Goal: Use online tool/utility: Use online tool/utility

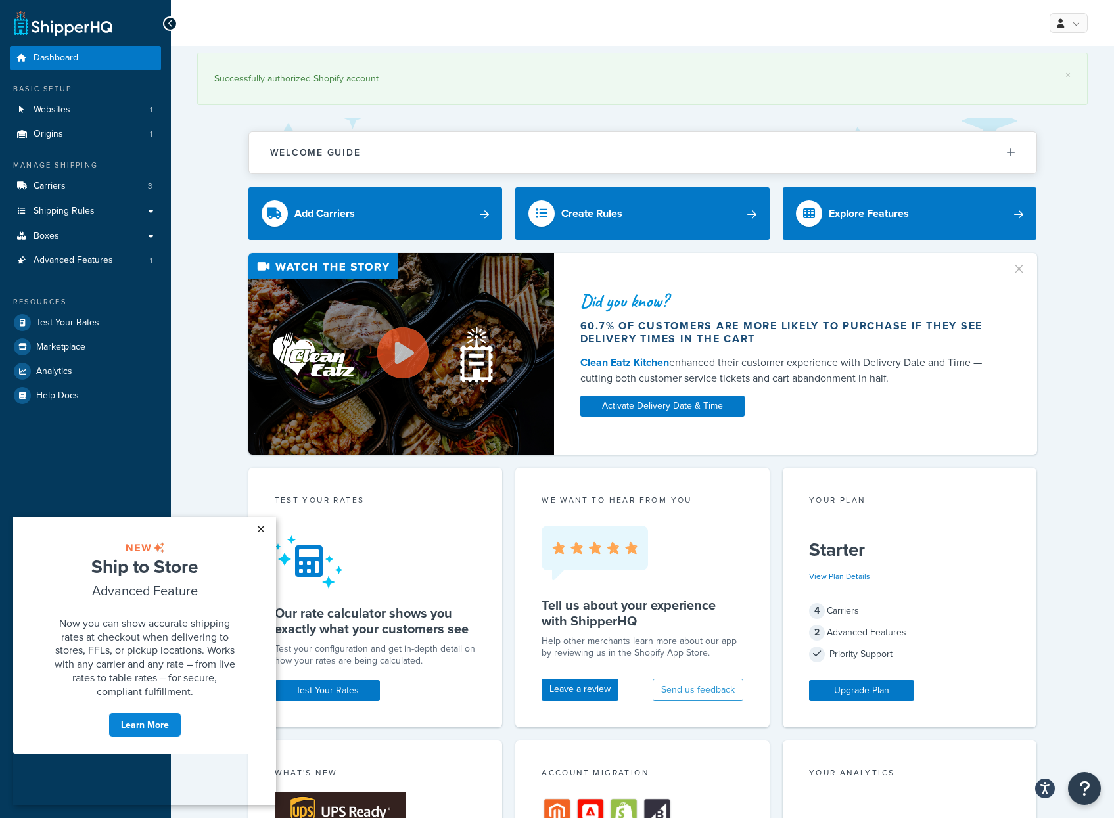
click at [260, 528] on link "×" at bounding box center [260, 529] width 23 height 24
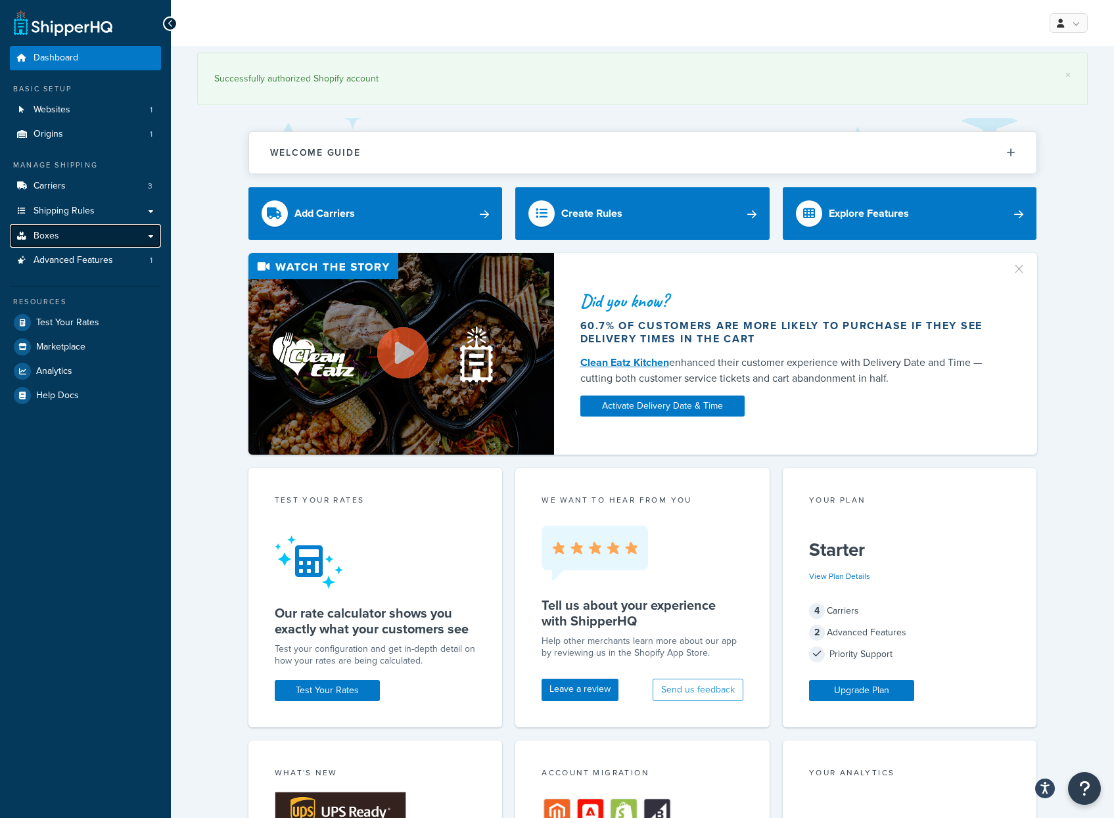
click at [70, 237] on link "Boxes" at bounding box center [85, 236] width 151 height 24
click at [66, 113] on span "Websites" at bounding box center [52, 109] width 37 height 11
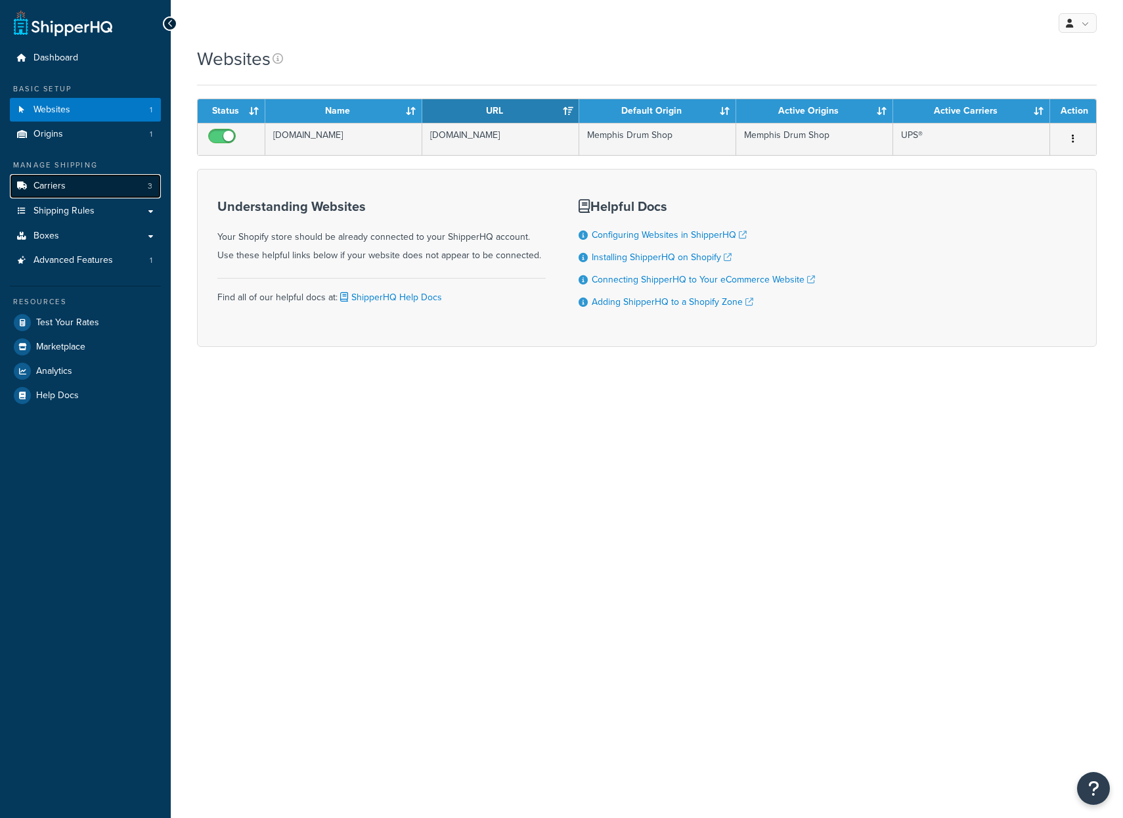
click at [70, 186] on link "Carriers 3" at bounding box center [85, 186] width 151 height 24
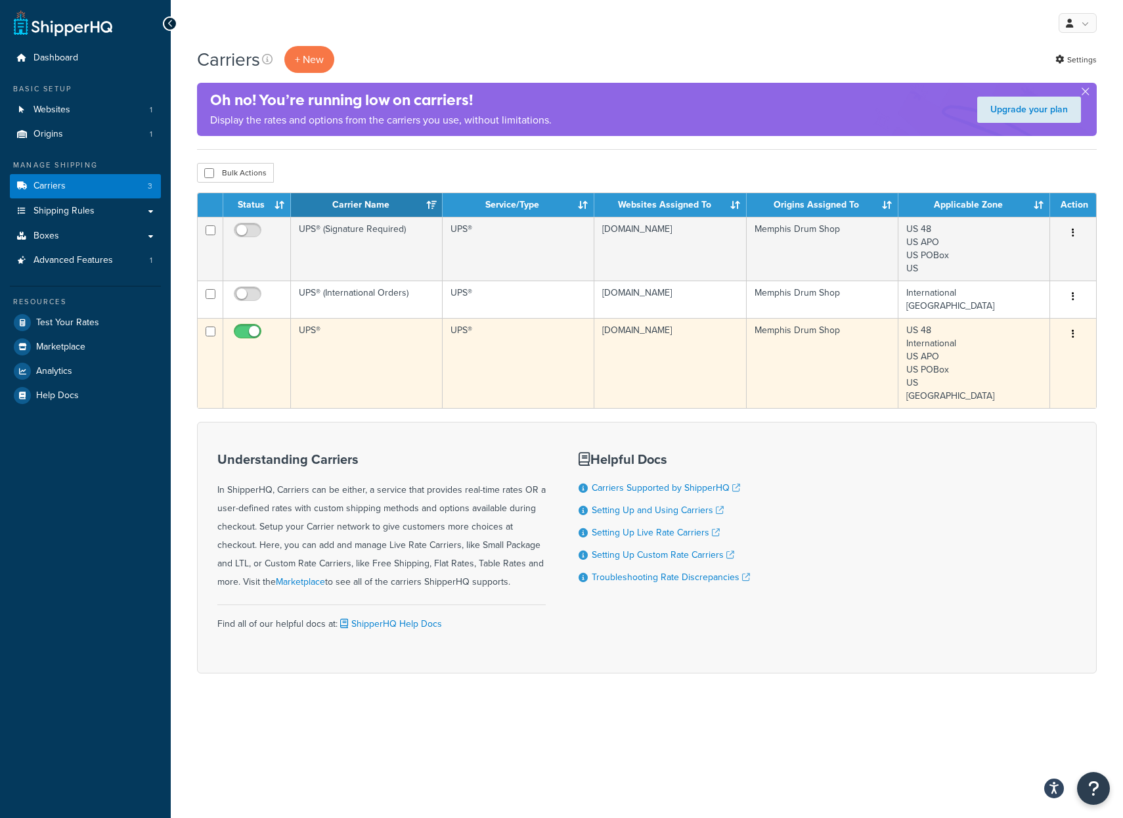
click at [344, 342] on td "UPS®" at bounding box center [367, 363] width 152 height 90
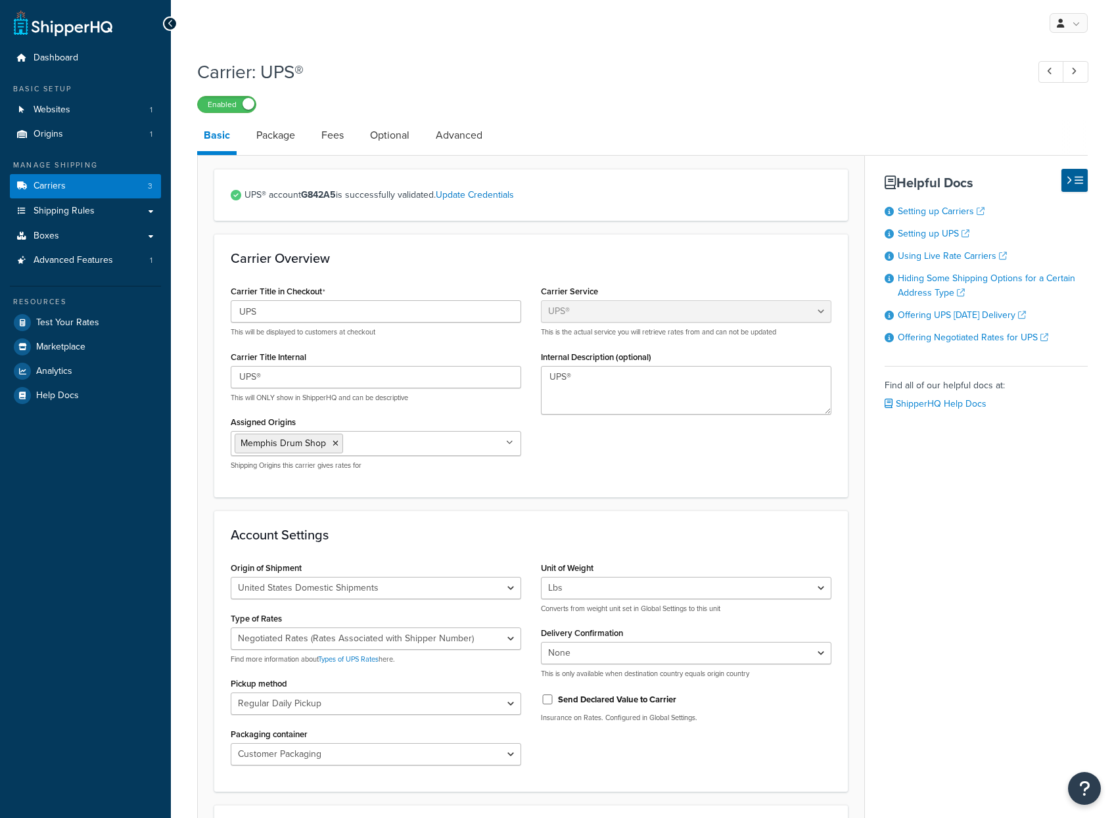
select select "ups"
click at [278, 136] on link "Package" at bounding box center [276, 136] width 52 height 32
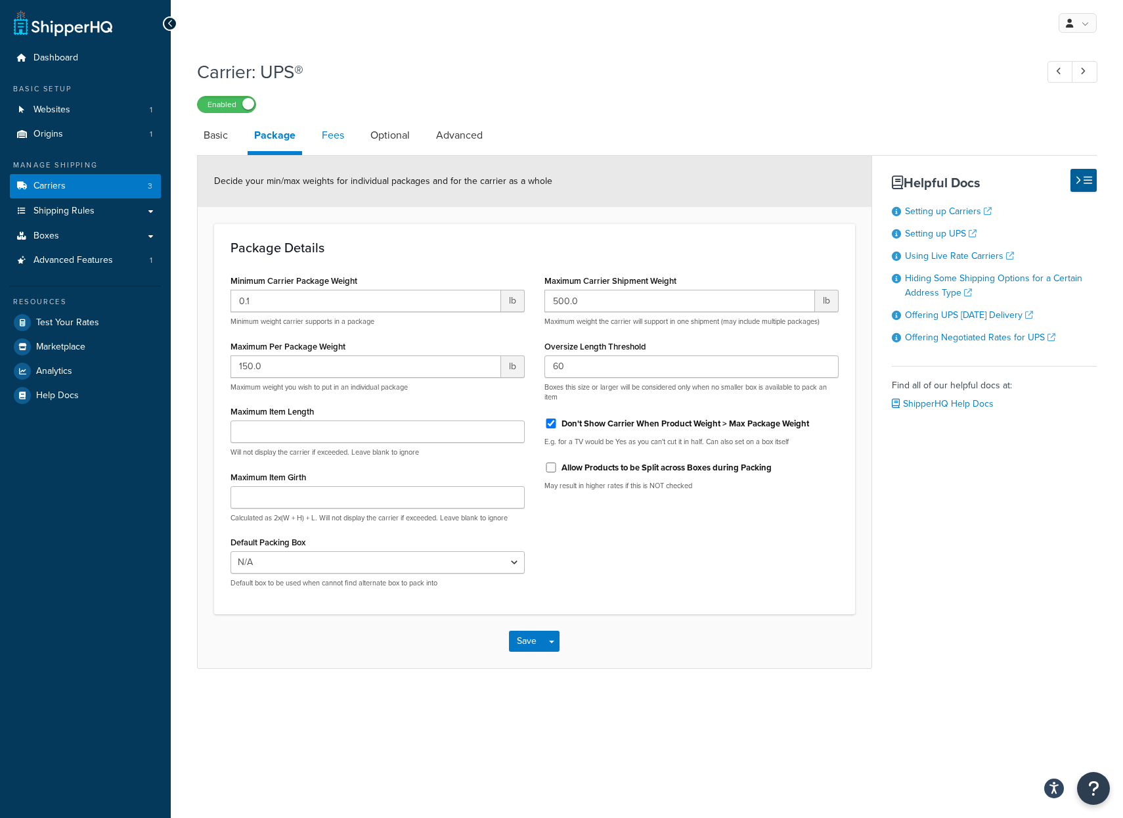
click at [329, 139] on link "Fees" at bounding box center [332, 136] width 35 height 32
select select "AFTER"
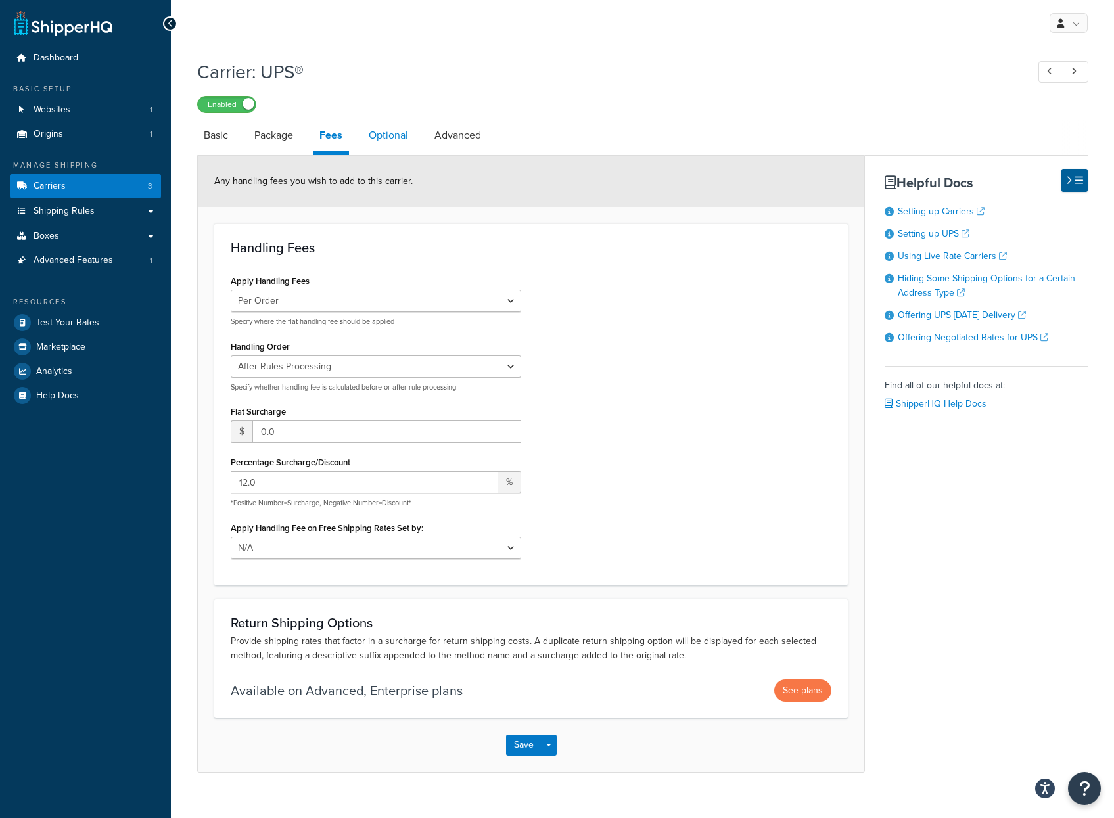
click at [385, 136] on link "Optional" at bounding box center [388, 136] width 53 height 32
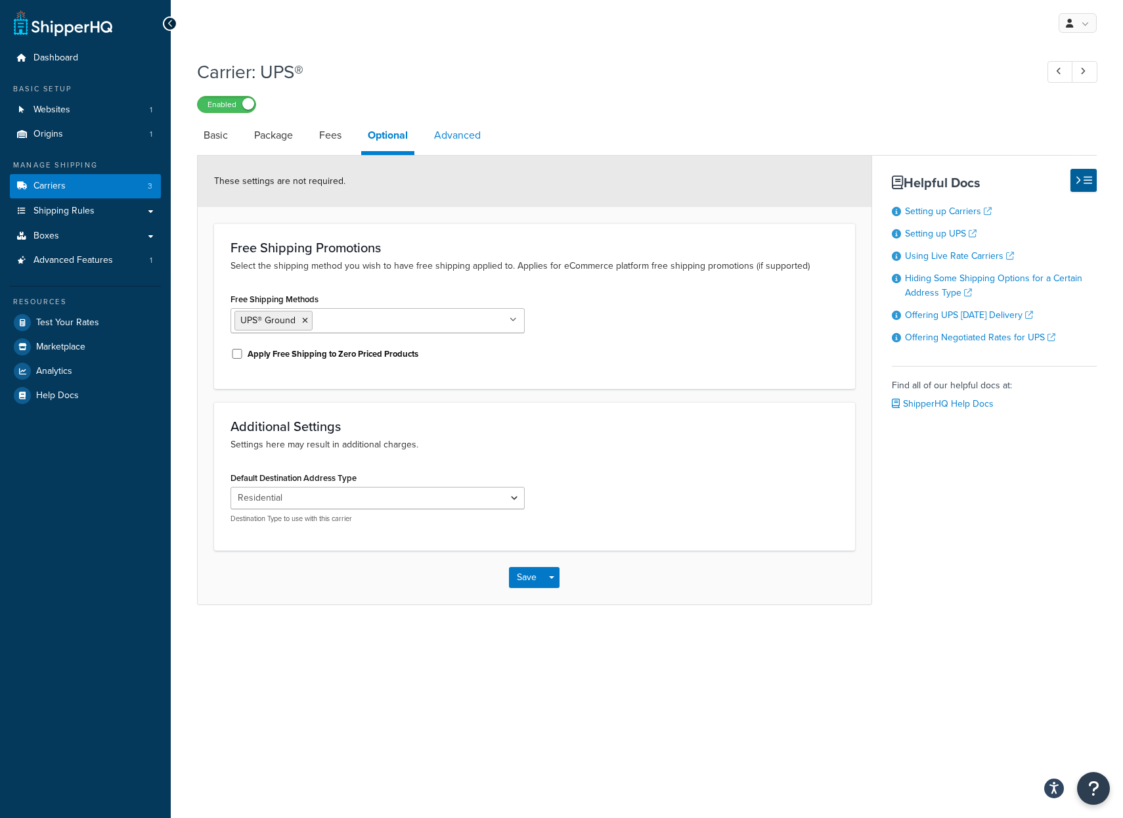
click at [454, 139] on link "Advanced" at bounding box center [458, 136] width 60 height 32
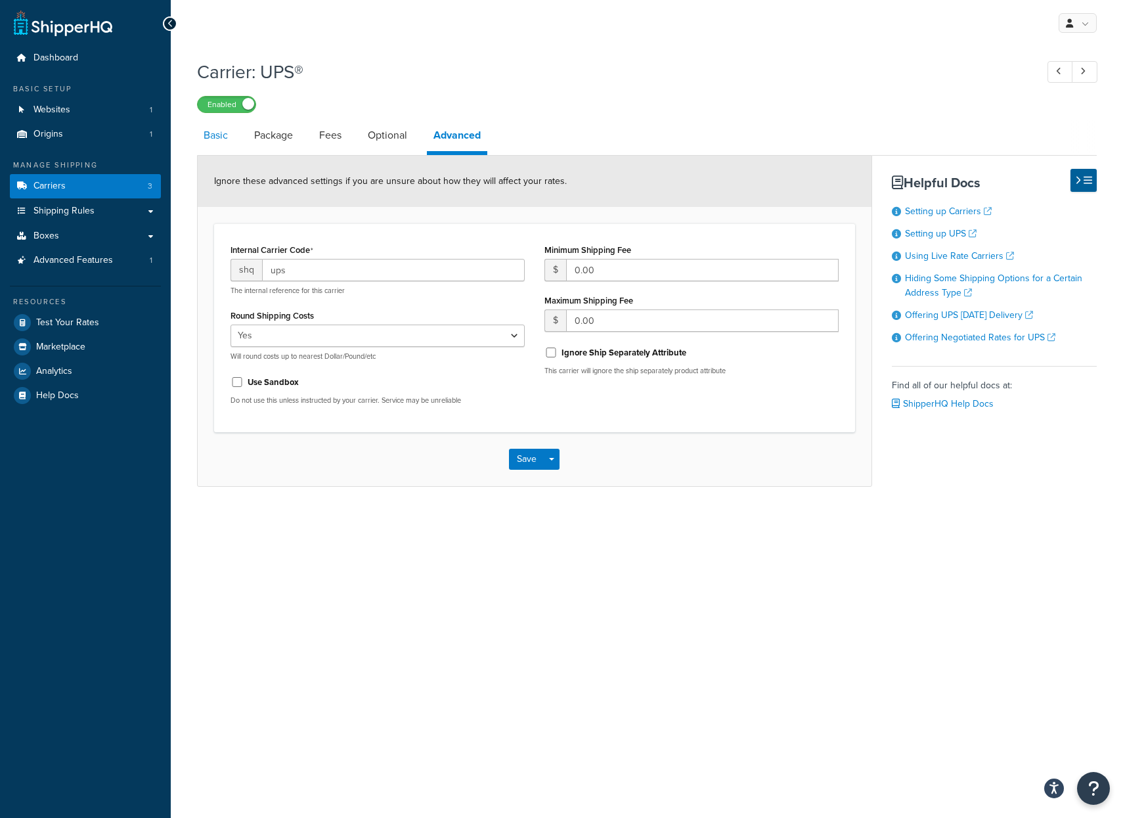
click at [221, 137] on link "Basic" at bounding box center [215, 136] width 37 height 32
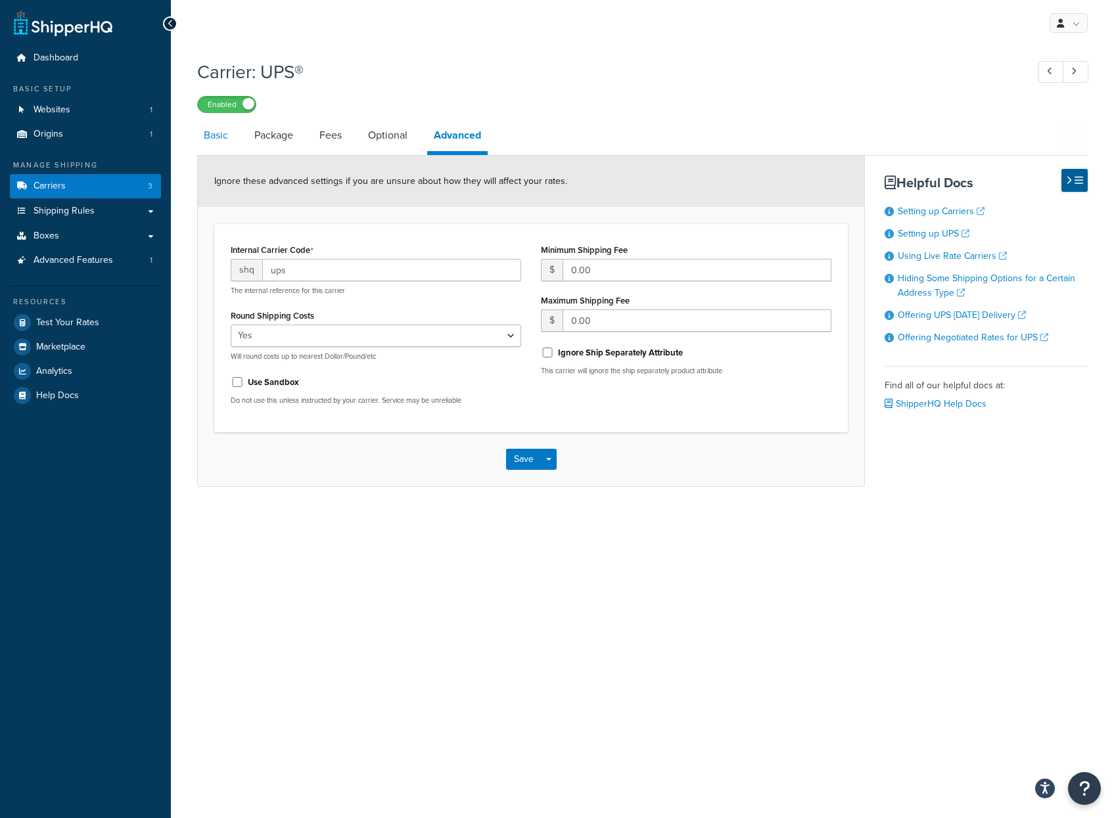
select select "ups"
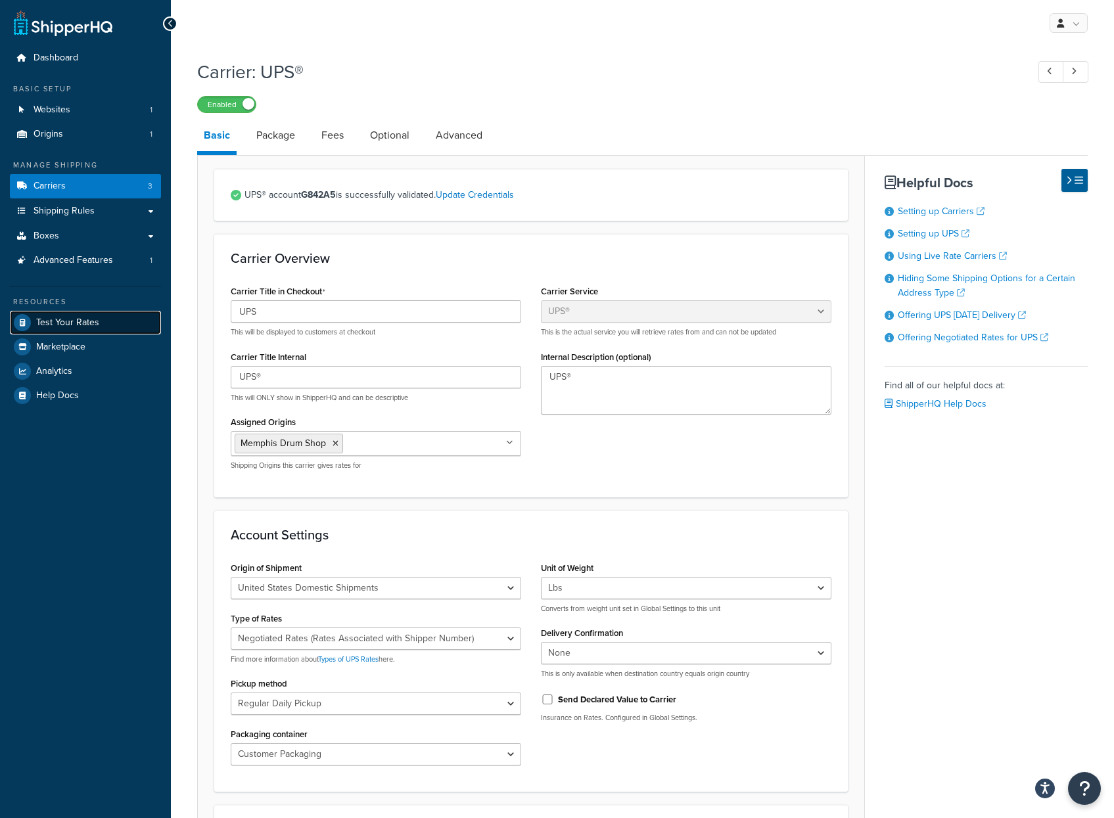
click at [76, 323] on span "Test Your Rates" at bounding box center [67, 322] width 63 height 11
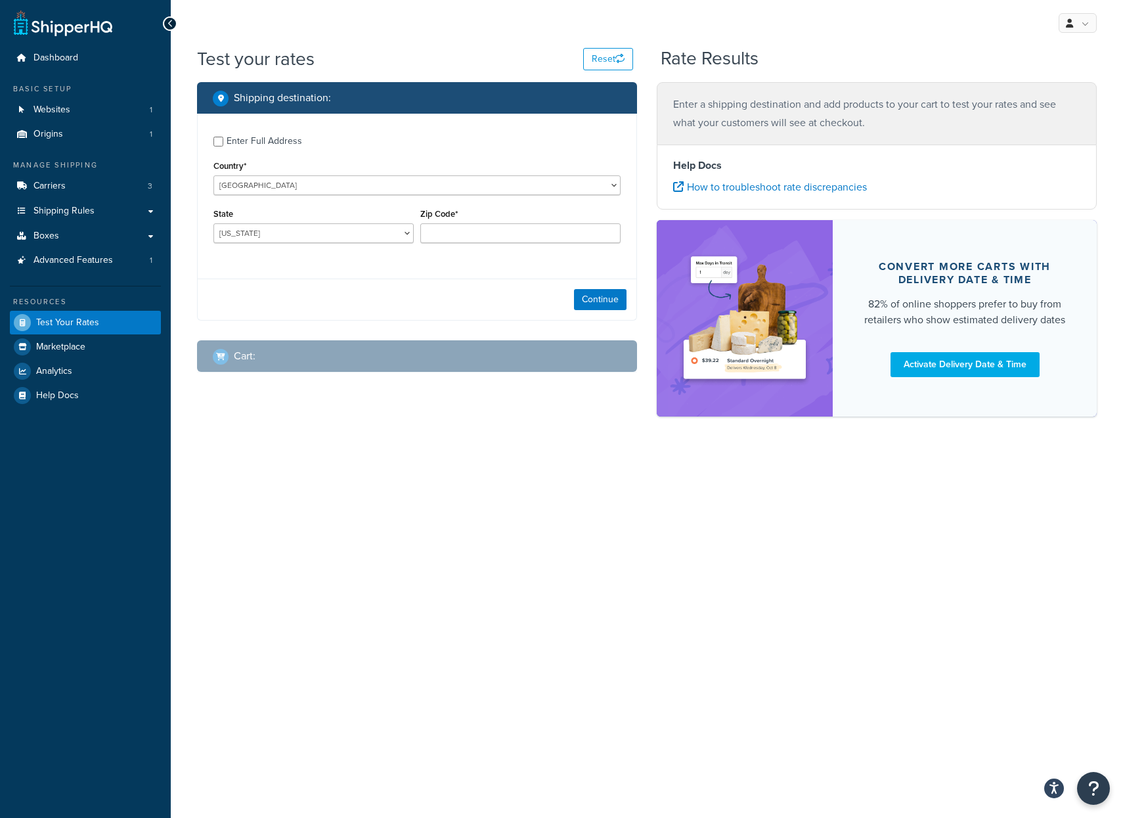
click at [281, 142] on div "Enter Full Address" at bounding box center [265, 141] width 76 height 18
click at [223, 142] on input "Enter Full Address" at bounding box center [219, 142] width 10 height 10
checkbox input "true"
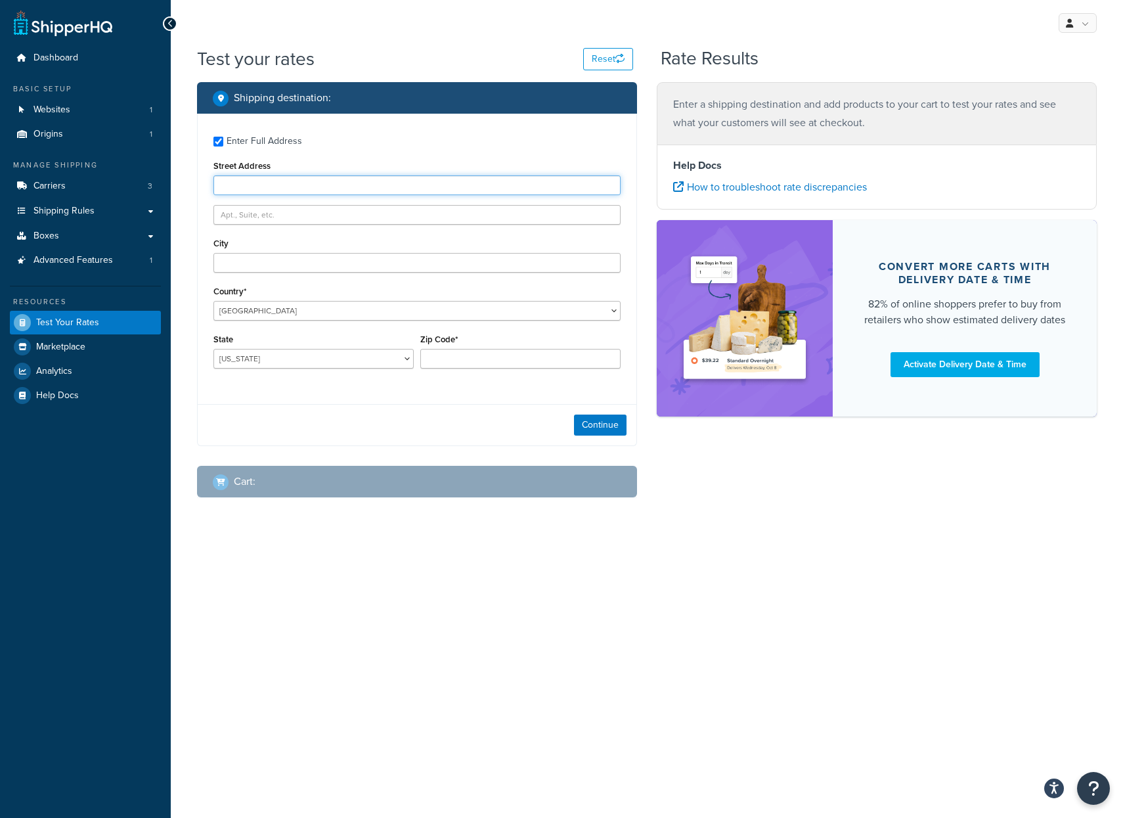
click at [243, 183] on input "Street Address" at bounding box center [417, 185] width 407 height 20
paste input "[STREET_ADDRESS]"
click at [307, 184] on input "[STREET_ADDRESS]" at bounding box center [417, 185] width 407 height 20
type input "[STREET_ADDRESS]"
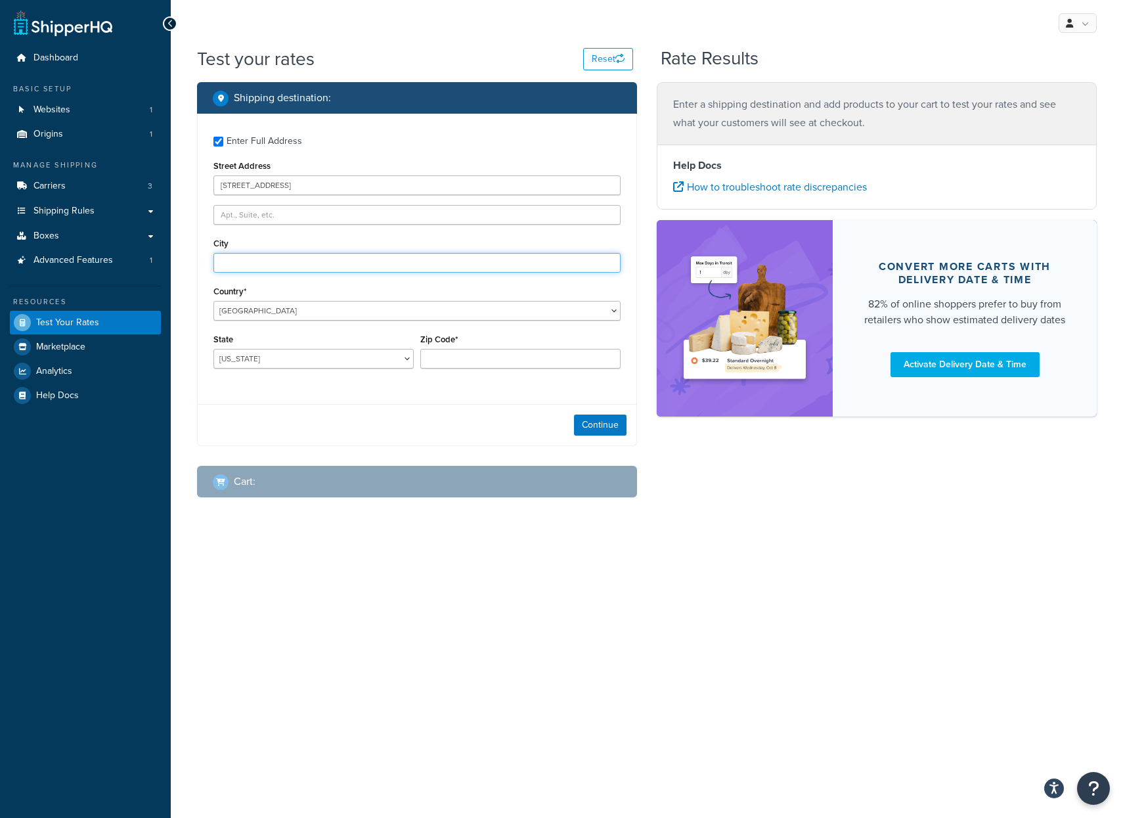
click at [269, 269] on input "City" at bounding box center [417, 263] width 407 height 20
paste input "Vicksburg"
type input "Vicksburg"
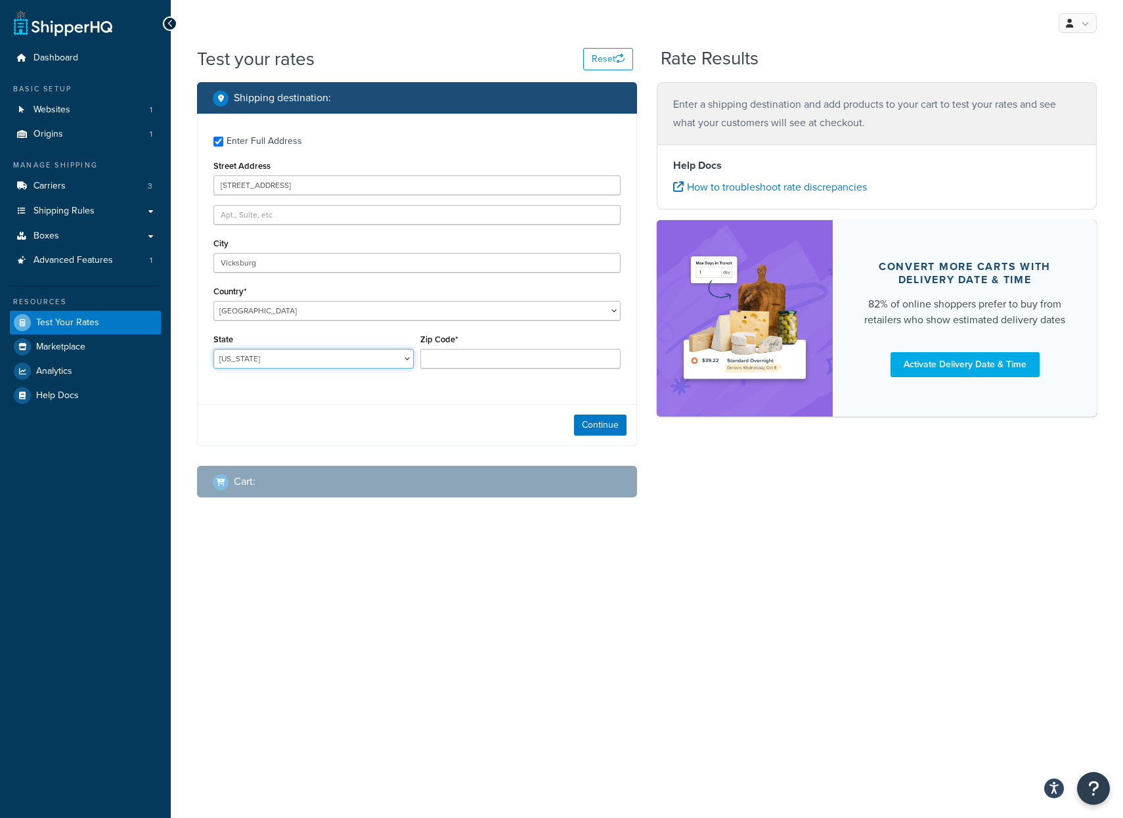
click at [278, 361] on select "[US_STATE] [US_STATE] [US_STATE] [US_STATE] [US_STATE] Armed Forces Americas Ar…" at bounding box center [314, 359] width 200 height 20
select select "MS"
click at [214, 349] on select "[US_STATE] [US_STATE] [US_STATE] [US_STATE] [US_STATE] Armed Forces Americas Ar…" at bounding box center [314, 359] width 200 height 20
click at [311, 187] on input "[STREET_ADDRESS]" at bounding box center [417, 185] width 407 height 20
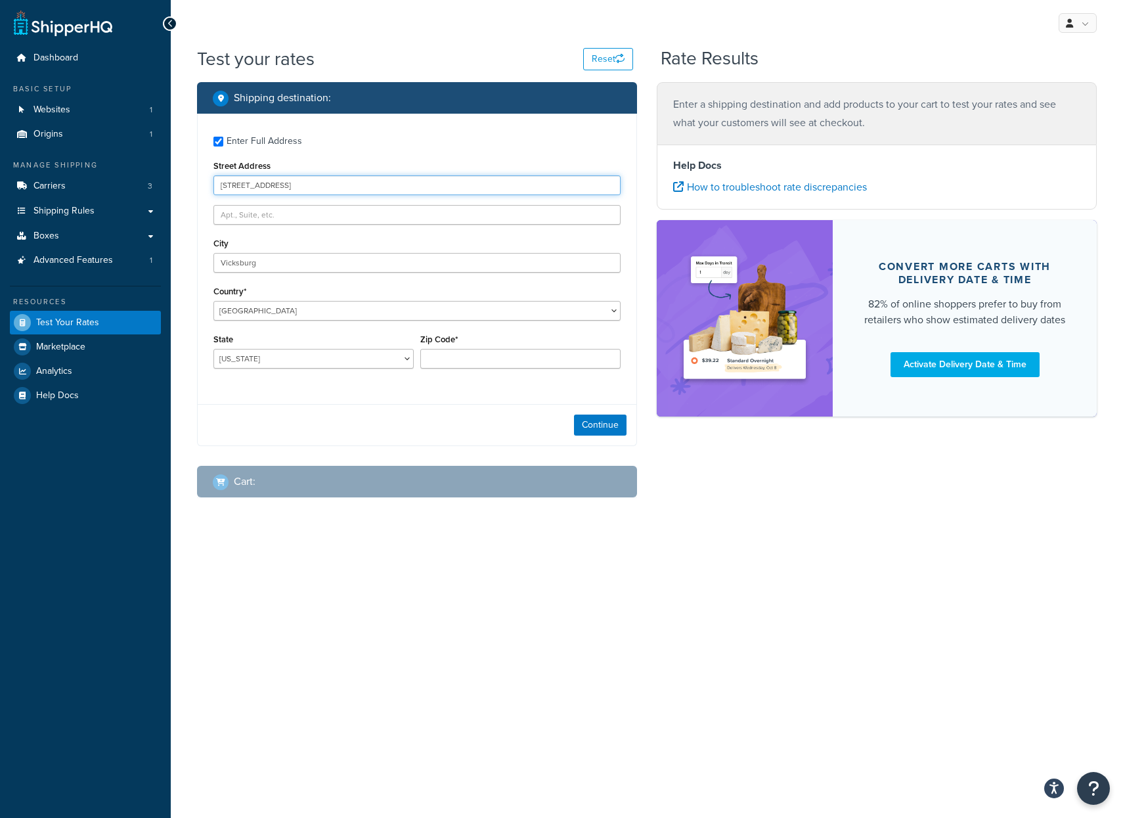
type input "[STREET_ADDRESS]"
click at [442, 361] on input "Zip Code*" at bounding box center [520, 359] width 200 height 20
type input "v"
drag, startPoint x: 438, startPoint y: 361, endPoint x: 417, endPoint y: 357, distance: 21.5
click at [417, 357] on div "Zip Code* v" at bounding box center [520, 354] width 207 height 48
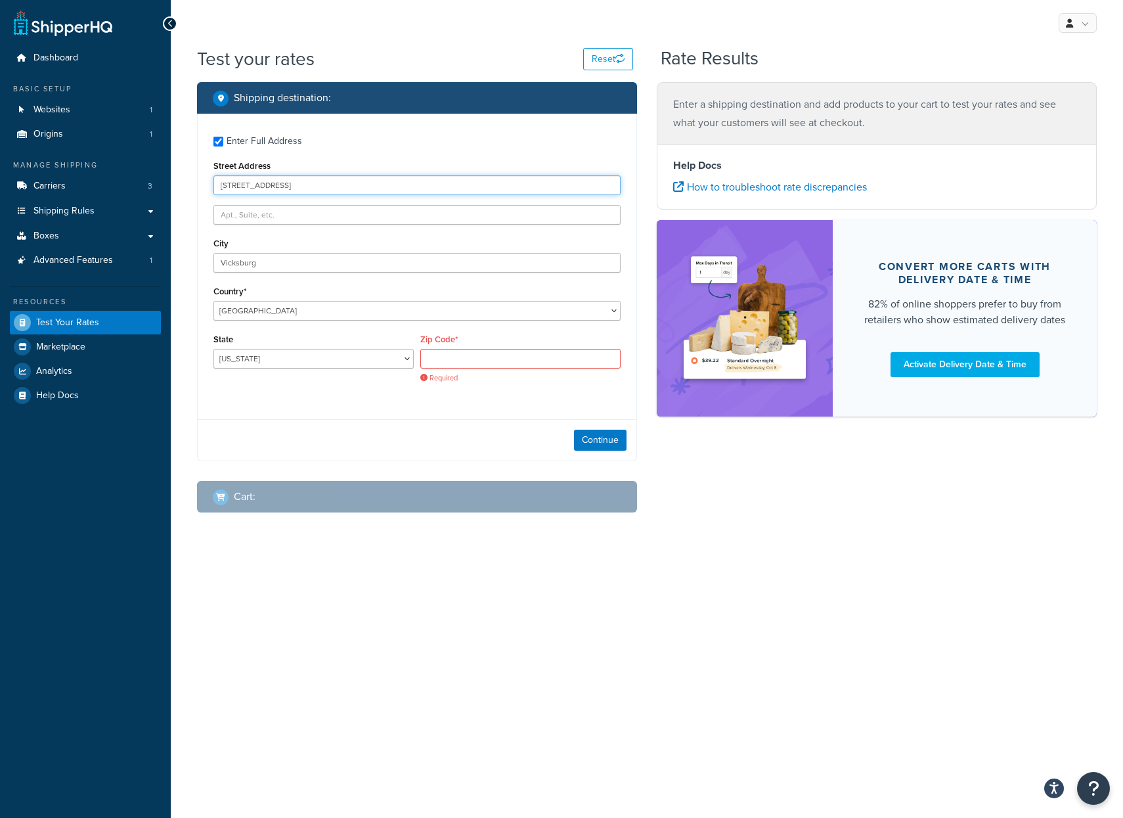
type input "[STREET_ADDRESS]"
click at [427, 359] on input "Zip Code*" at bounding box center [520, 359] width 200 height 20
paste input "39183"
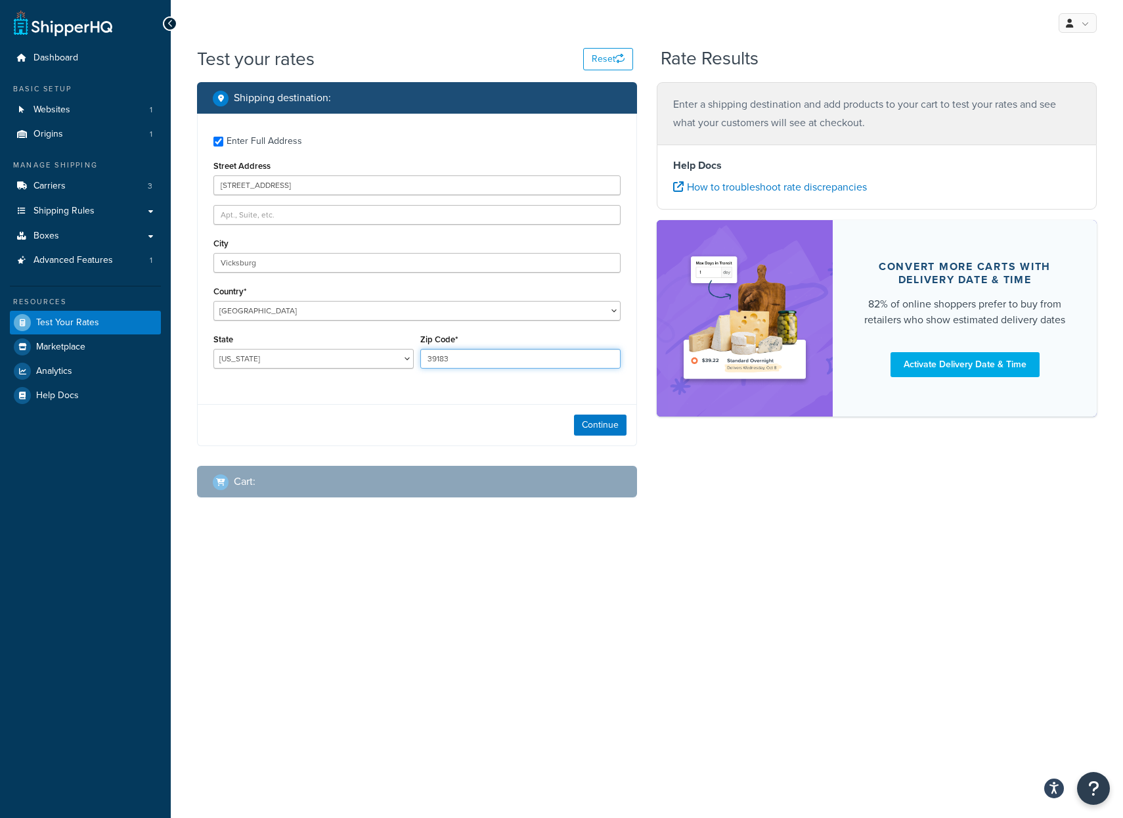
type input "39183"
click at [342, 183] on input "[STREET_ADDRESS]" at bounding box center [417, 185] width 407 height 20
type input "[STREET_ADDRESS]"
click at [603, 420] on button "Continue" at bounding box center [600, 425] width 53 height 21
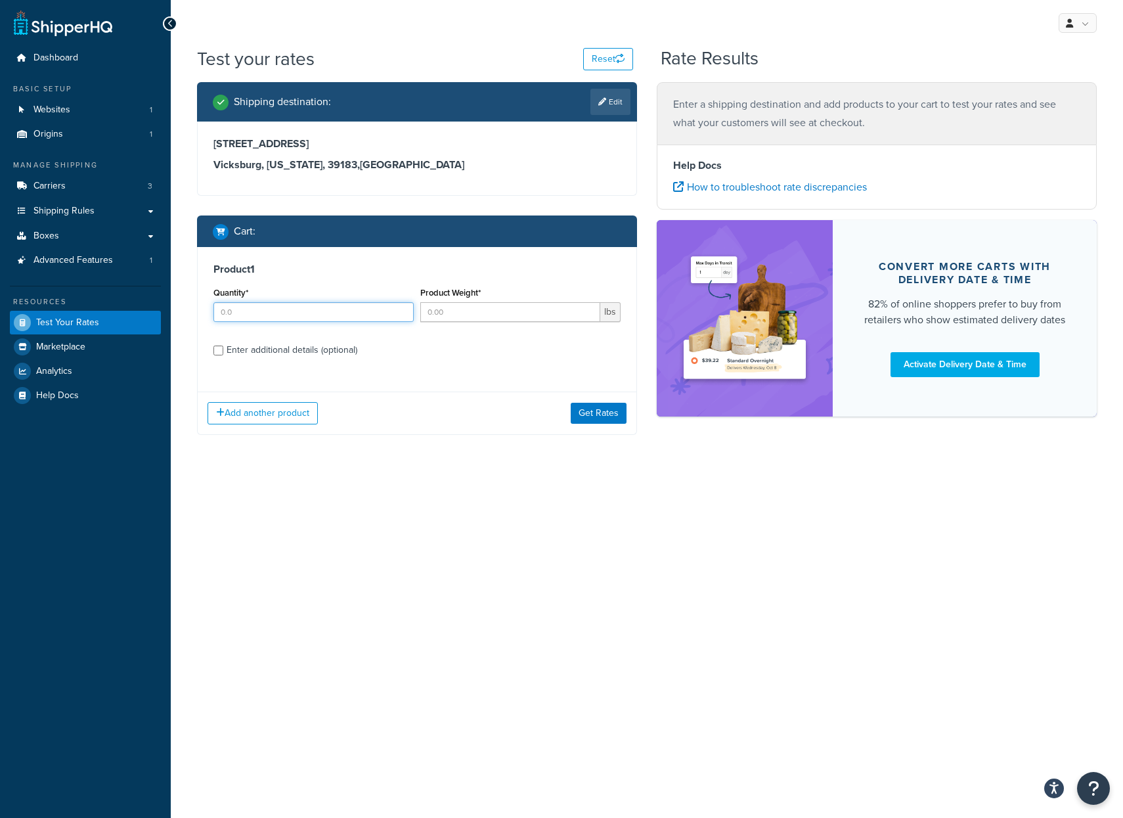
click at [316, 319] on input "Quantity*" at bounding box center [314, 312] width 200 height 20
type input "1"
click at [401, 310] on input "1" at bounding box center [314, 312] width 200 height 20
click at [455, 313] on input "Product Weight*" at bounding box center [510, 312] width 180 height 20
type input "1"
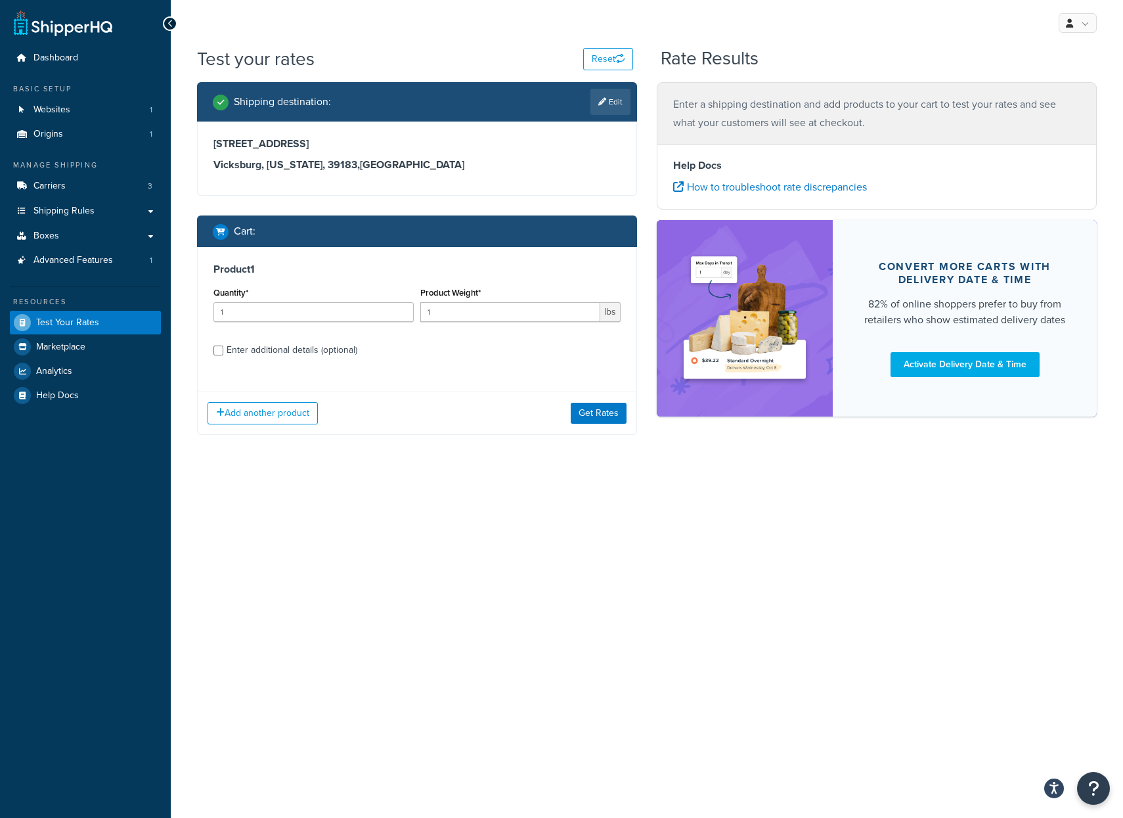
click at [307, 350] on div "Enter additional details (optional)" at bounding box center [292, 350] width 131 height 18
click at [223, 350] on input "Enter additional details (optional)" at bounding box center [219, 351] width 10 height 10
checkbox input "true"
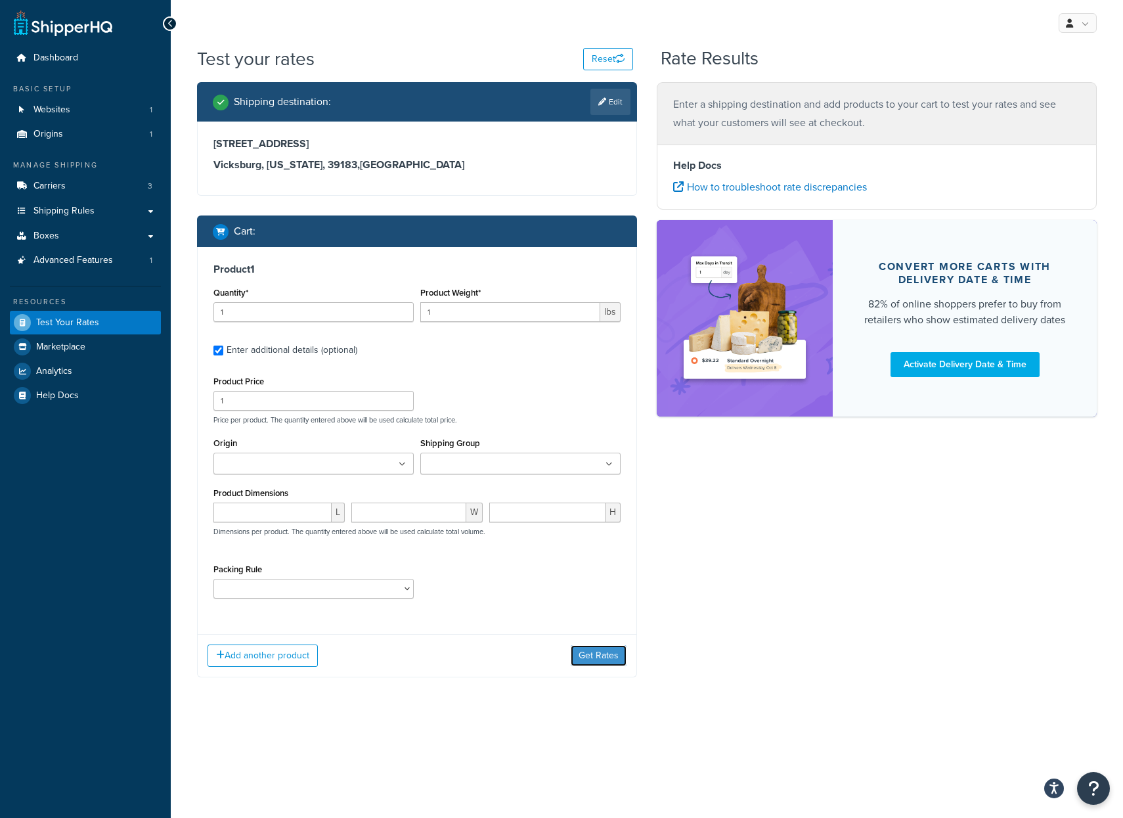
click at [583, 658] on button "Get Rates" at bounding box center [599, 655] width 56 height 21
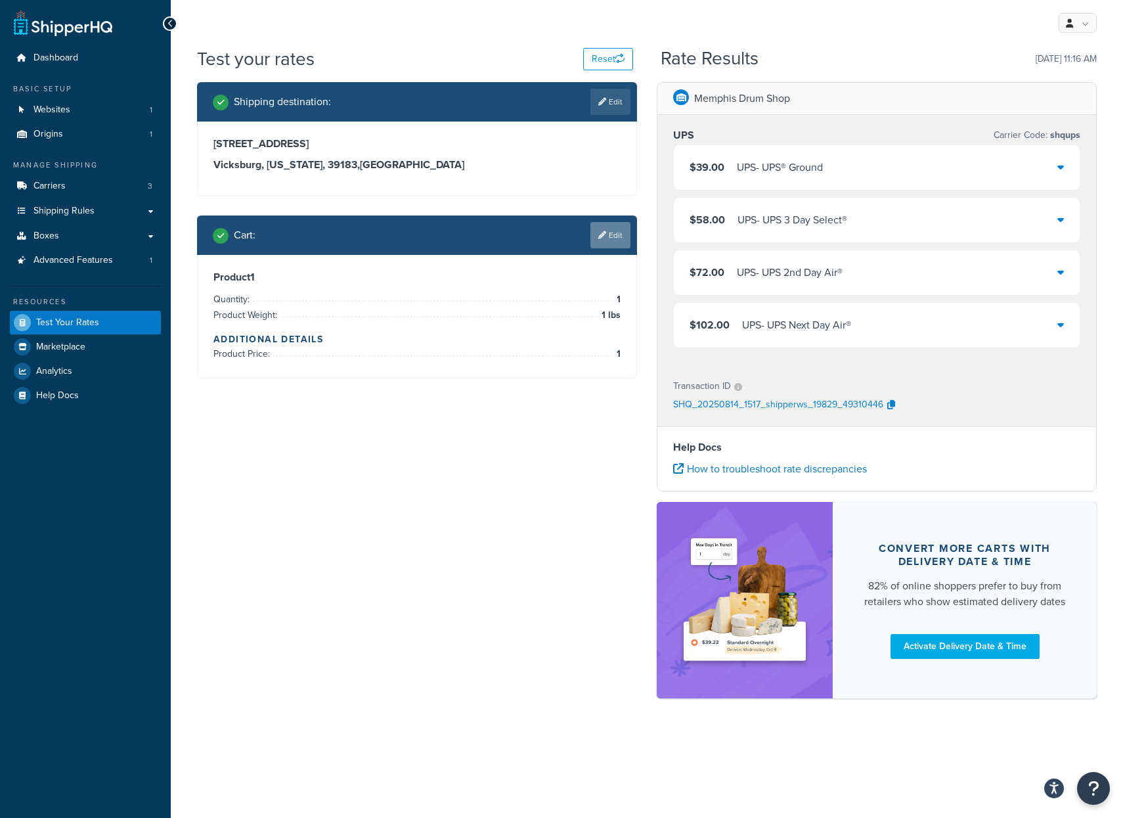
click at [613, 235] on link "Edit" at bounding box center [611, 235] width 40 height 26
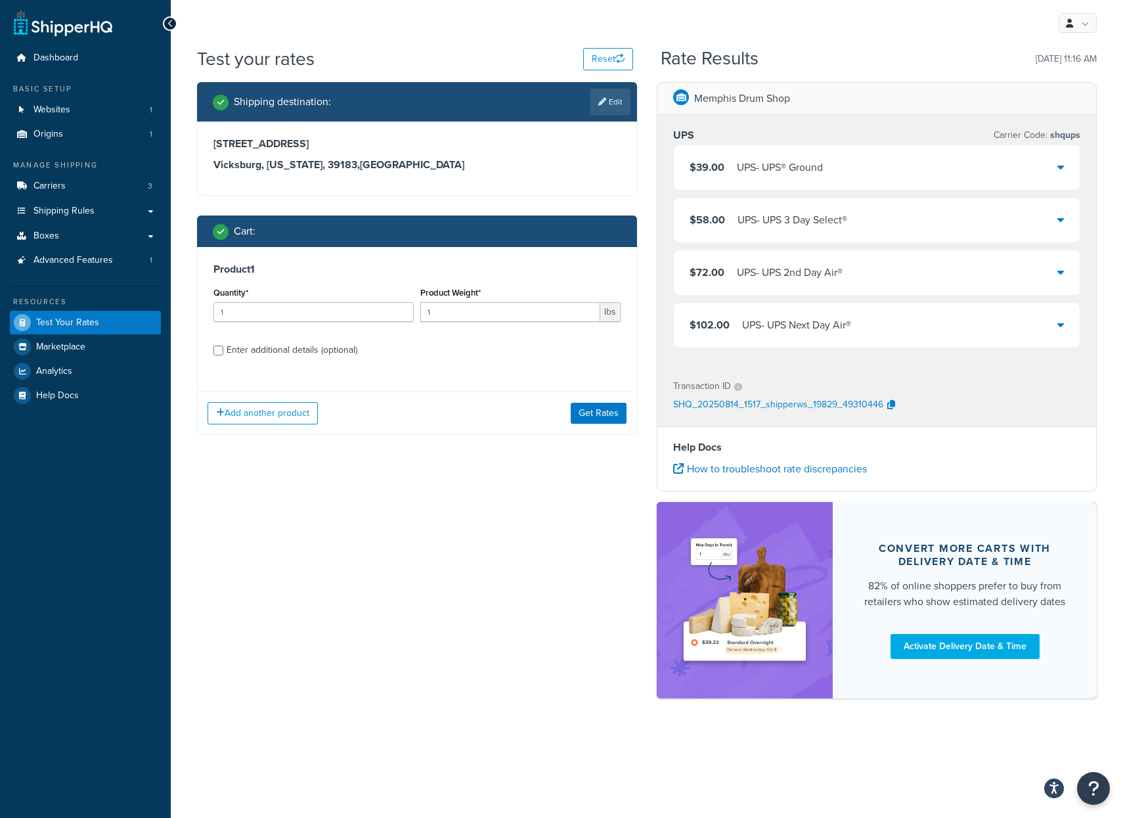
click at [287, 349] on div "Enter additional details (optional)" at bounding box center [292, 350] width 131 height 18
click at [223, 349] on input "Enter additional details (optional)" at bounding box center [219, 351] width 10 height 10
checkbox input "true"
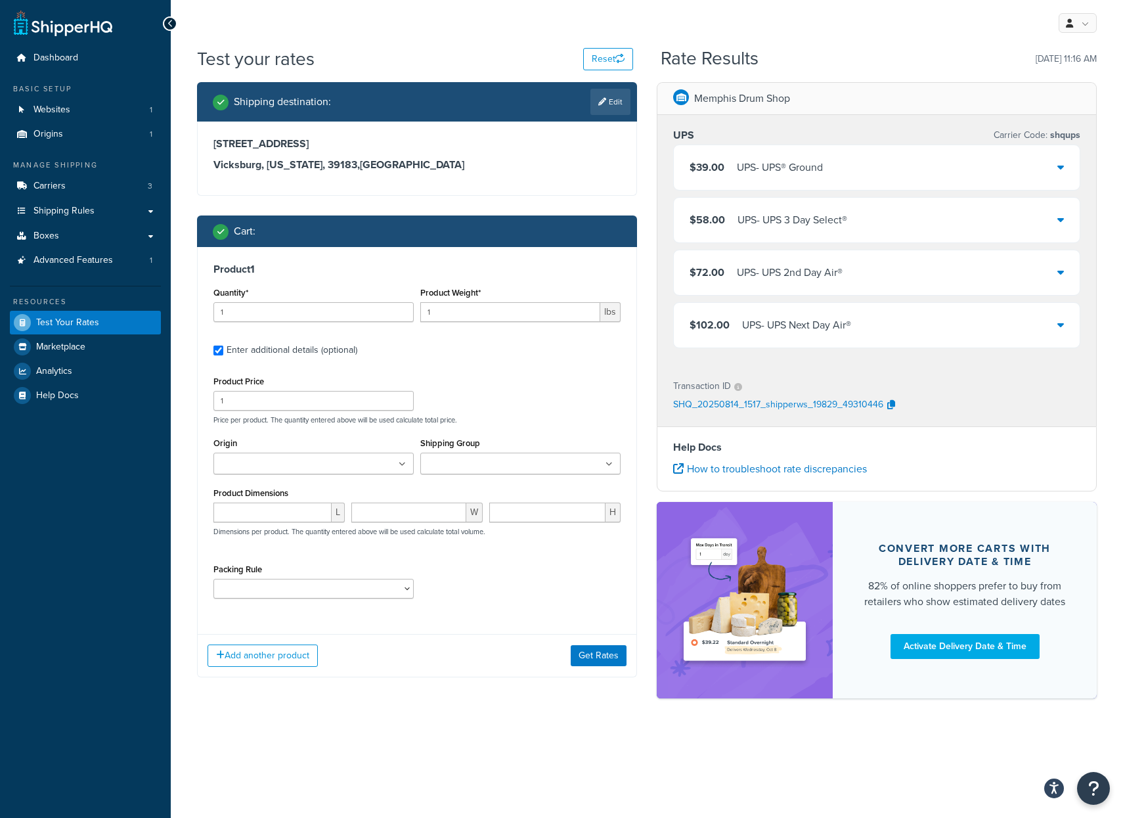
click at [485, 462] on input "Shipping Group" at bounding box center [482, 464] width 116 height 14
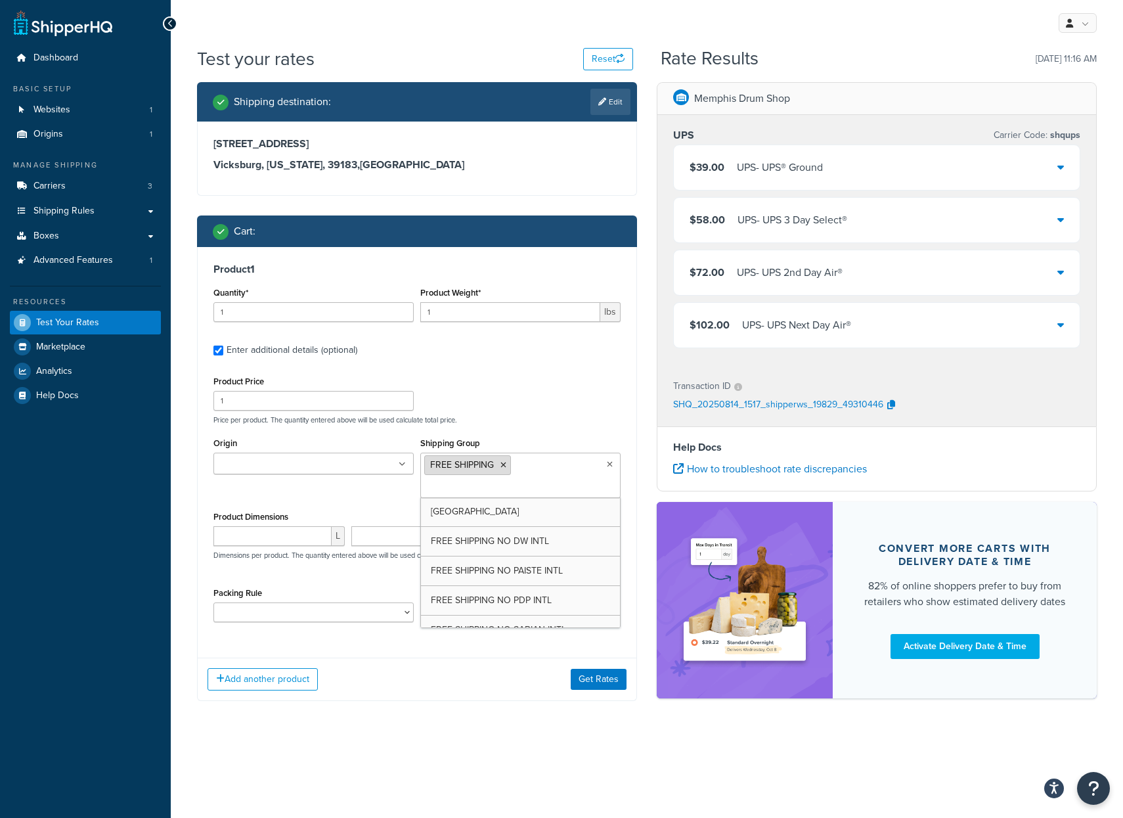
click at [503, 466] on icon at bounding box center [504, 465] width 6 height 8
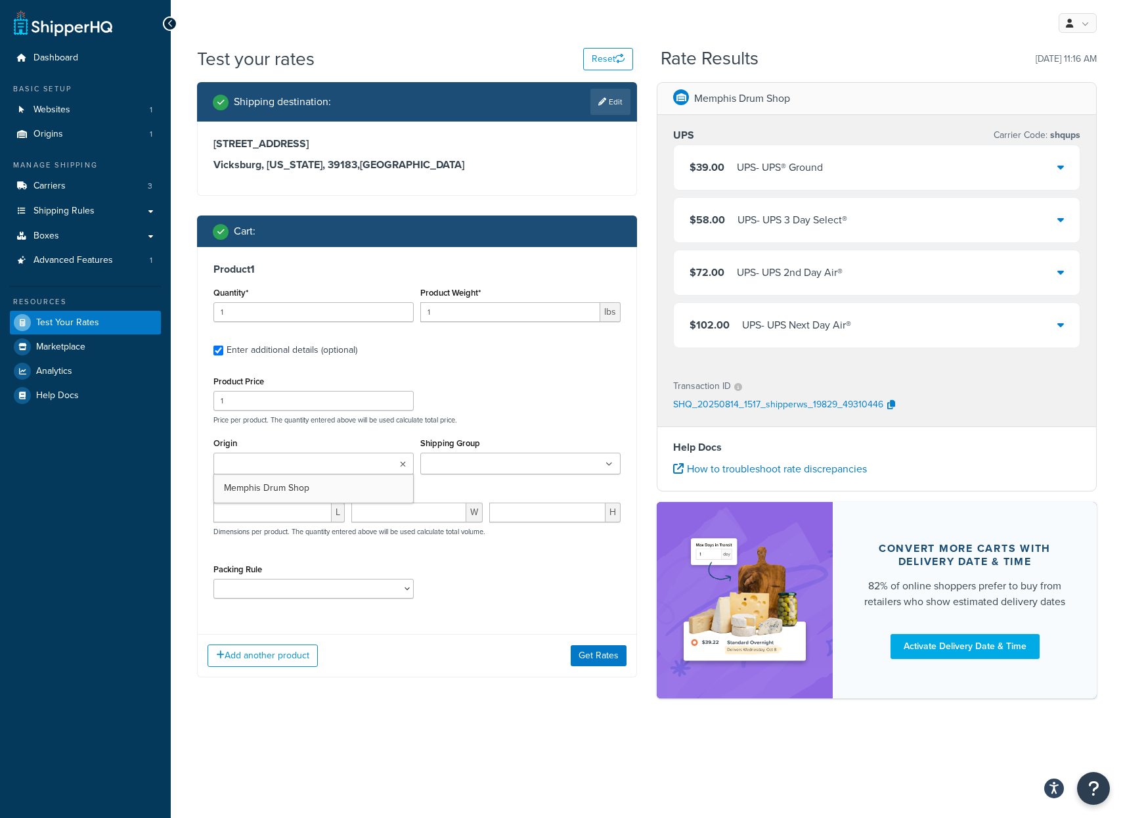
click at [324, 466] on ul at bounding box center [314, 464] width 200 height 22
click at [311, 510] on input "number" at bounding box center [273, 516] width 118 height 20
type input "5"
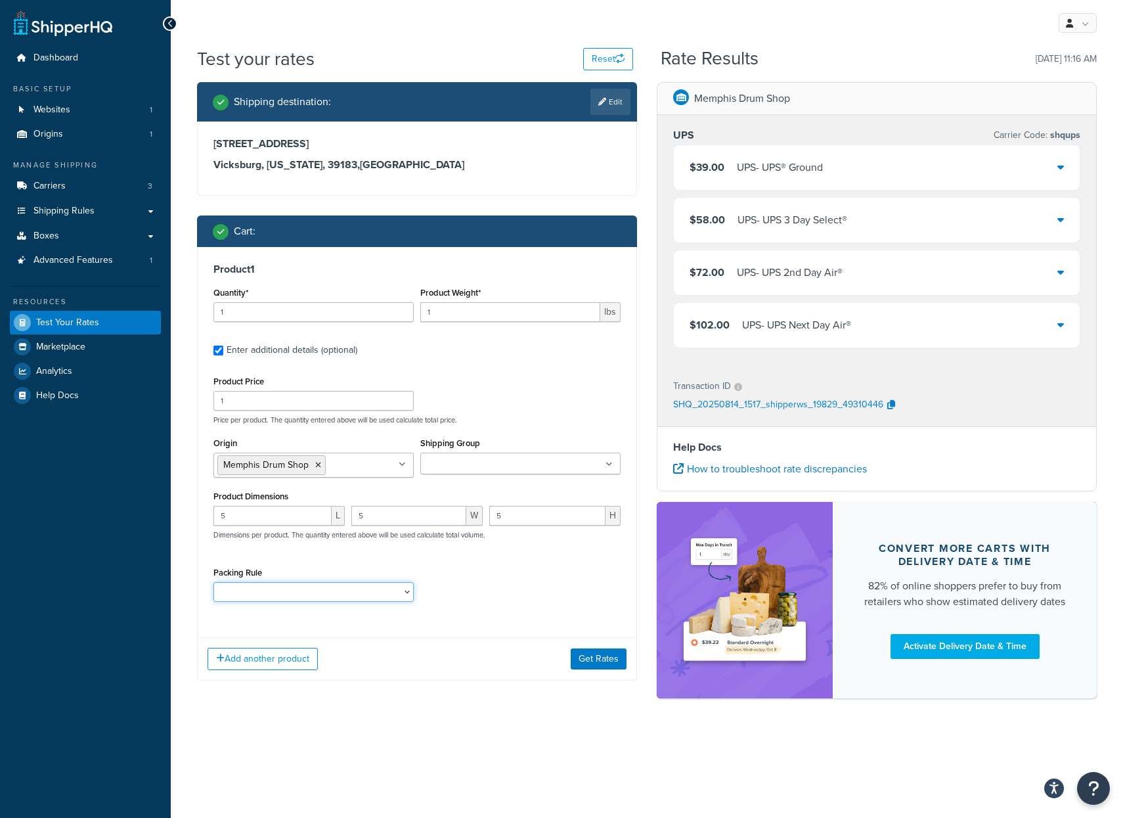
click at [366, 593] on select "Ship Separately" at bounding box center [314, 592] width 200 height 20
click at [584, 655] on button "Get Rates" at bounding box center [599, 658] width 56 height 21
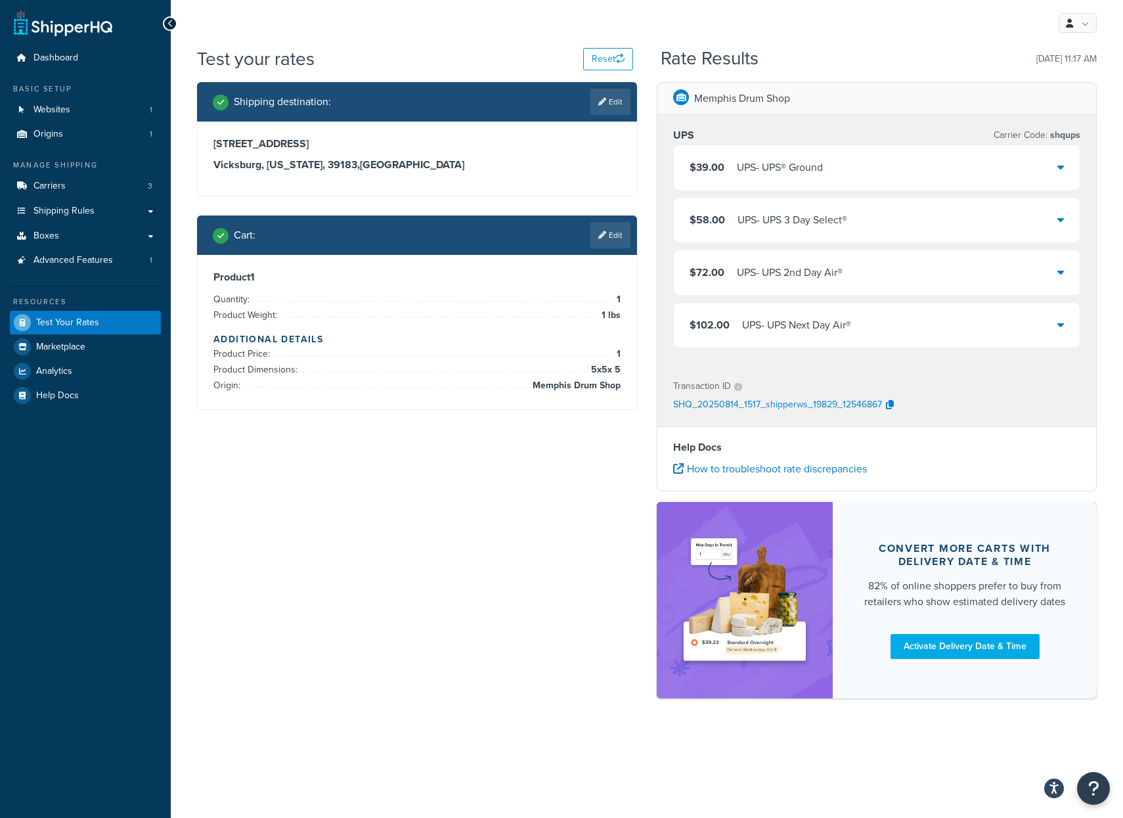
click at [1071, 135] on span "shqups" at bounding box center [1064, 135] width 33 height 14
click at [407, 20] on div "My Profile Billing Global Settings Contact Us Logout" at bounding box center [647, 23] width 953 height 46
click at [353, 19] on div "My Profile Billing Global Settings Contact Us Logout" at bounding box center [647, 23] width 953 height 46
